Goal: Complete application form: Complete application form

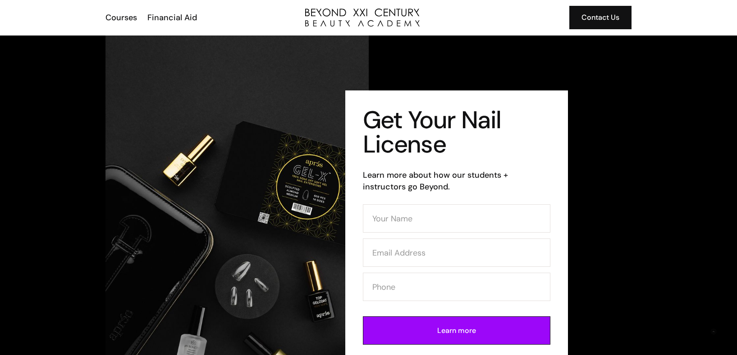
scroll to position [134, 0]
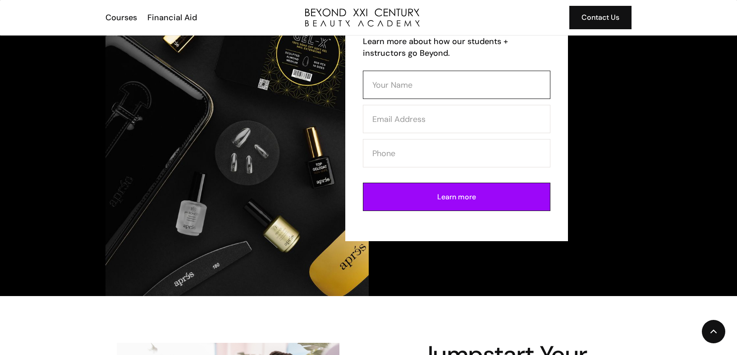
drag, startPoint x: 487, startPoint y: 91, endPoint x: 492, endPoint y: 81, distance: 11.5
click at [487, 91] on input "Contact Form (Mani)" at bounding box center [456, 85] width 187 height 28
click at [492, 81] on input "Contact Form (Mani)" at bounding box center [456, 85] width 187 height 28
type input "test"
click at [515, 121] on input "Contact Form (Mani)" at bounding box center [456, 119] width 187 height 28
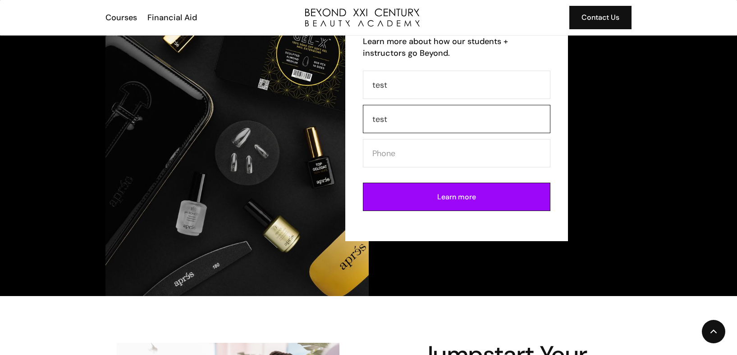
type input "test"
click at [515, 169] on form "test test Learn more" at bounding box center [456, 144] width 187 height 146
click at [517, 161] on input "Contact Form (Mani)" at bounding box center [456, 153] width 187 height 28
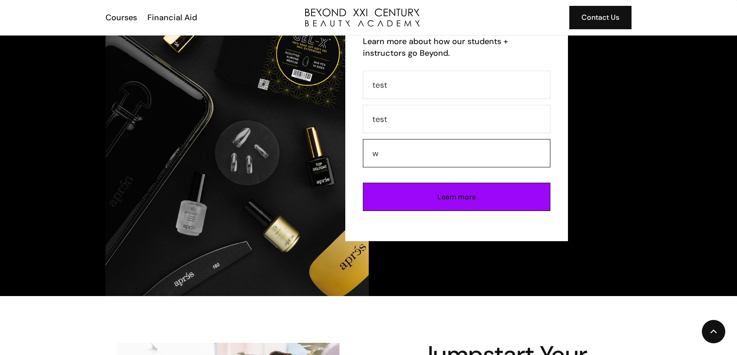
type input "w"
click at [497, 197] on input "Learn more" at bounding box center [456, 197] width 187 height 28
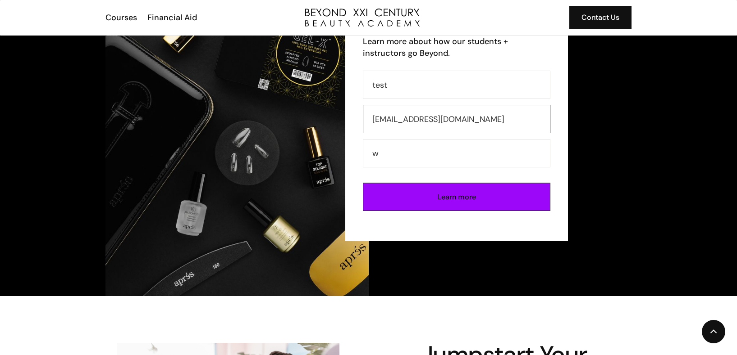
type input "test@gmail.com"
click at [473, 198] on input "Learn more" at bounding box center [456, 197] width 187 height 28
type input "Please wait..."
click at [471, 84] on input "Contact Form (Mani)" at bounding box center [456, 85] width 187 height 28
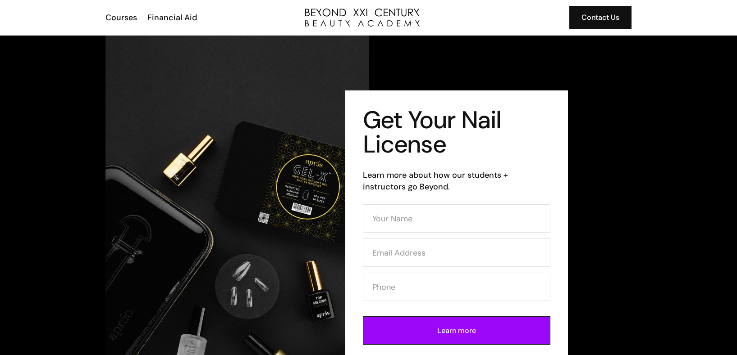
scroll to position [134, 0]
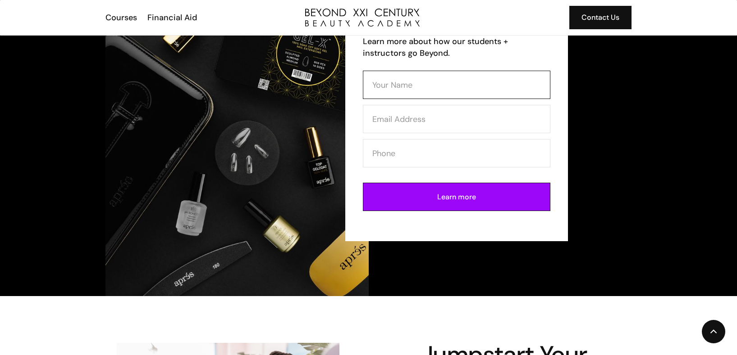
click at [418, 79] on input "Contact Form (Mani)" at bounding box center [456, 85] width 187 height 28
click at [416, 85] on input "Contact Form (Mani)" at bounding box center [456, 85] width 187 height 28
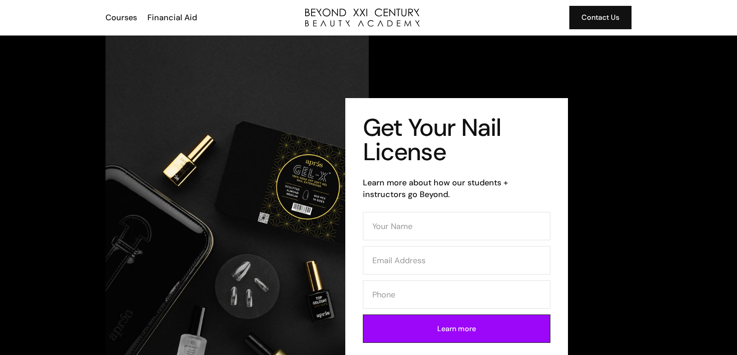
scroll to position [134, 0]
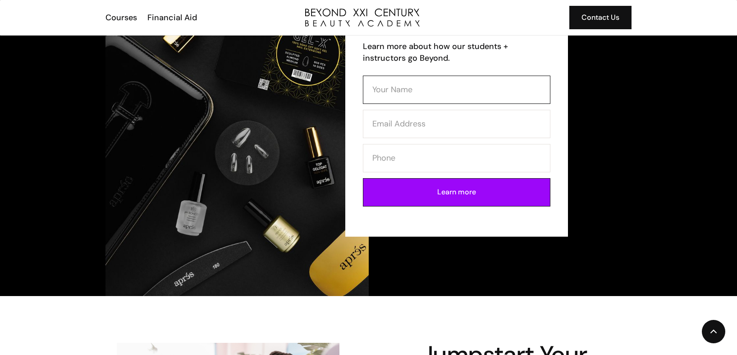
click at [428, 99] on input "Contact Form (Mani)" at bounding box center [456, 90] width 187 height 28
click at [428, 94] on input "Contact Form (Mani)" at bounding box center [456, 90] width 187 height 28
click at [425, 88] on input "test" at bounding box center [456, 90] width 187 height 28
type input "test 2"
type input "b"
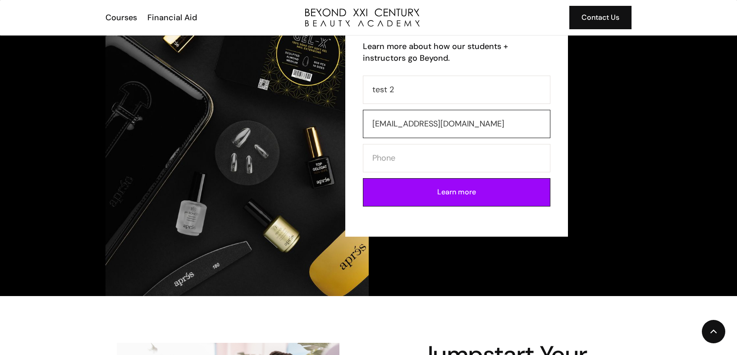
type input "tes2@g.com"
type input "test"
click at [456, 192] on input "Learn more" at bounding box center [456, 192] width 187 height 28
type input "Please wait..."
